Goal: Information Seeking & Learning: Learn about a topic

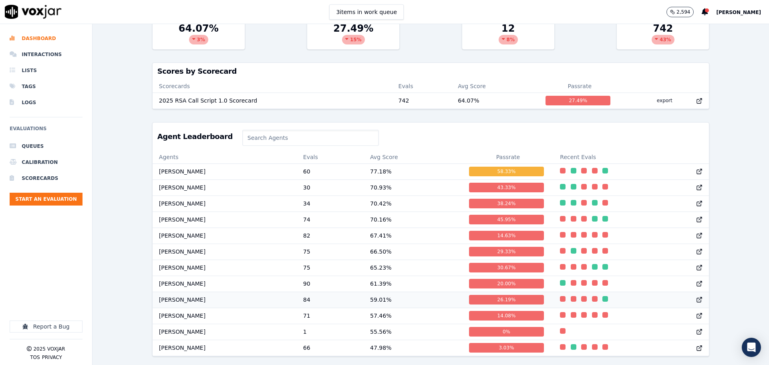
scroll to position [309, 0]
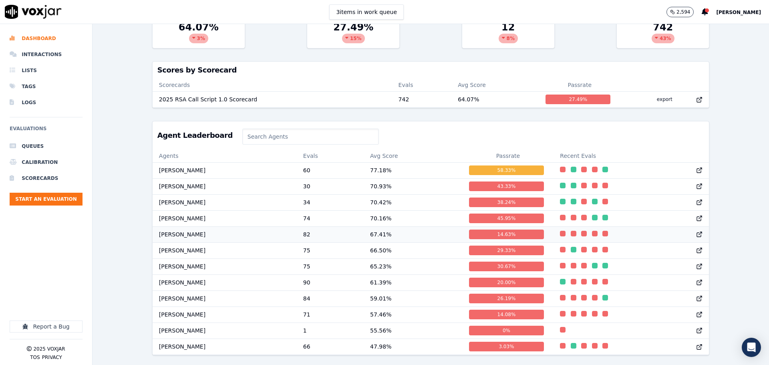
click at [180, 226] on td "[PERSON_NAME]" at bounding box center [225, 234] width 144 height 16
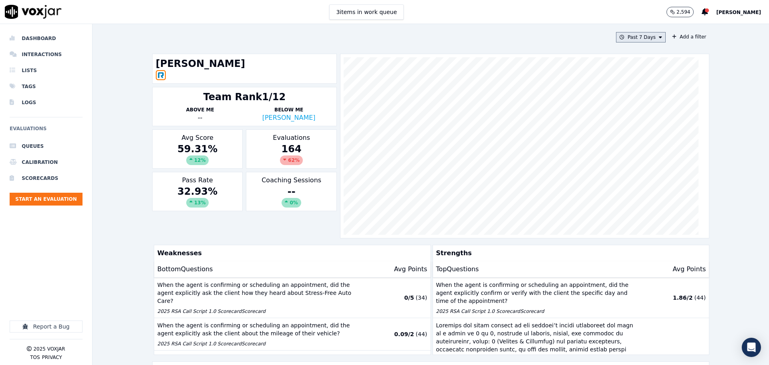
click at [638, 37] on button "Past 7 Days" at bounding box center [641, 37] width 50 height 10
click at [632, 89] on div "Past 30 Days" at bounding box center [643, 90] width 31 height 6
click at [646, 136] on button "Add" at bounding box center [654, 129] width 16 height 13
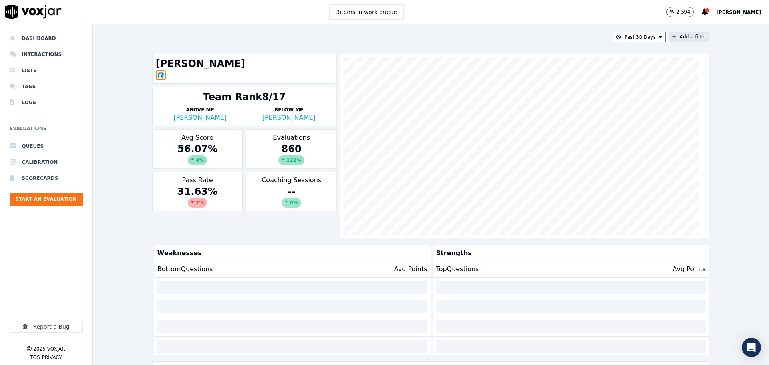
click at [693, 38] on button "Add a filter" at bounding box center [688, 37] width 40 height 10
click at [501, 75] on button "Fields" at bounding box center [530, 75] width 77 height 14
click at [508, 153] on div "scorecard" at bounding box center [518, 156] width 24 height 6
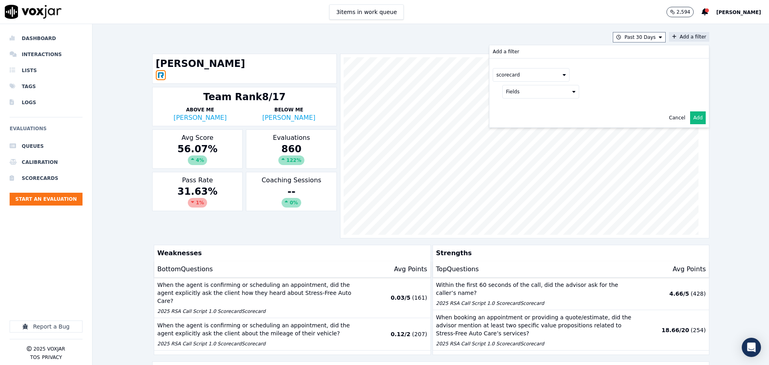
click at [523, 96] on button "Fields" at bounding box center [540, 92] width 77 height 14
click at [521, 104] on label "title" at bounding box center [540, 105] width 73 height 10
click at [624, 92] on button at bounding box center [639, 91] width 115 height 12
click at [597, 117] on div "2025 RSA Call Script 1.0 Scorecard" at bounding box center [639, 119] width 84 height 6
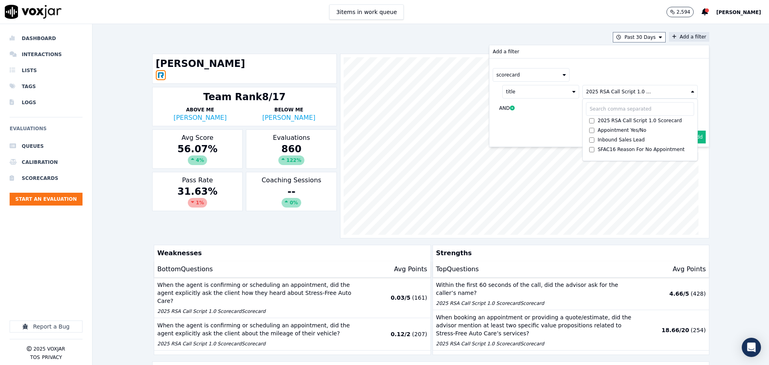
click at [691, 139] on button "Add" at bounding box center [698, 136] width 16 height 13
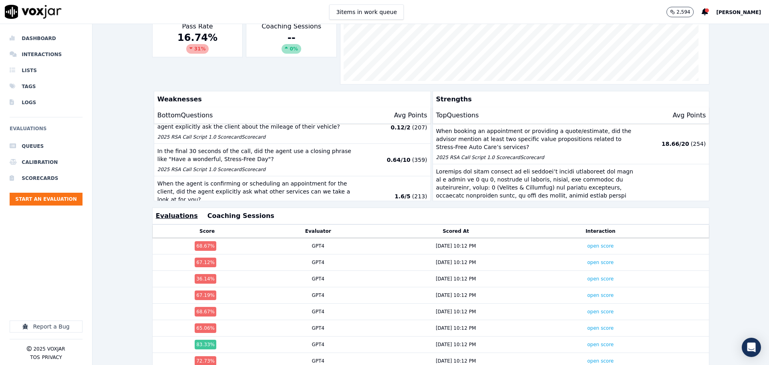
scroll to position [54, 0]
drag, startPoint x: 169, startPoint y: 180, endPoint x: 421, endPoint y: 160, distance: 253.0
click at [421, 160] on div "When the agent is confirming or scheduling an appointment, did the agent explic…" at bounding box center [292, 162] width 276 height 77
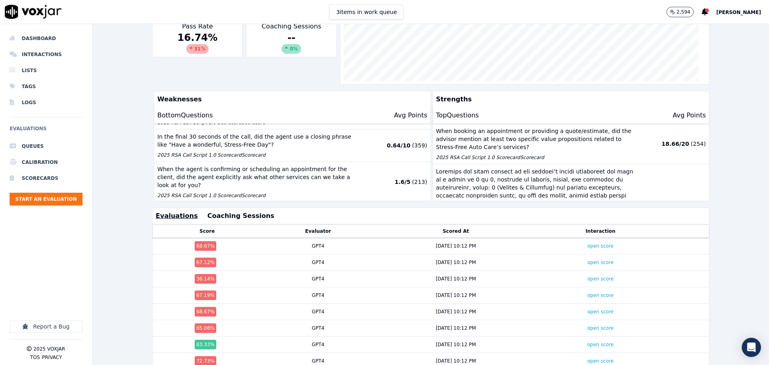
scroll to position [72, 0]
